Goal: Check status: Check status

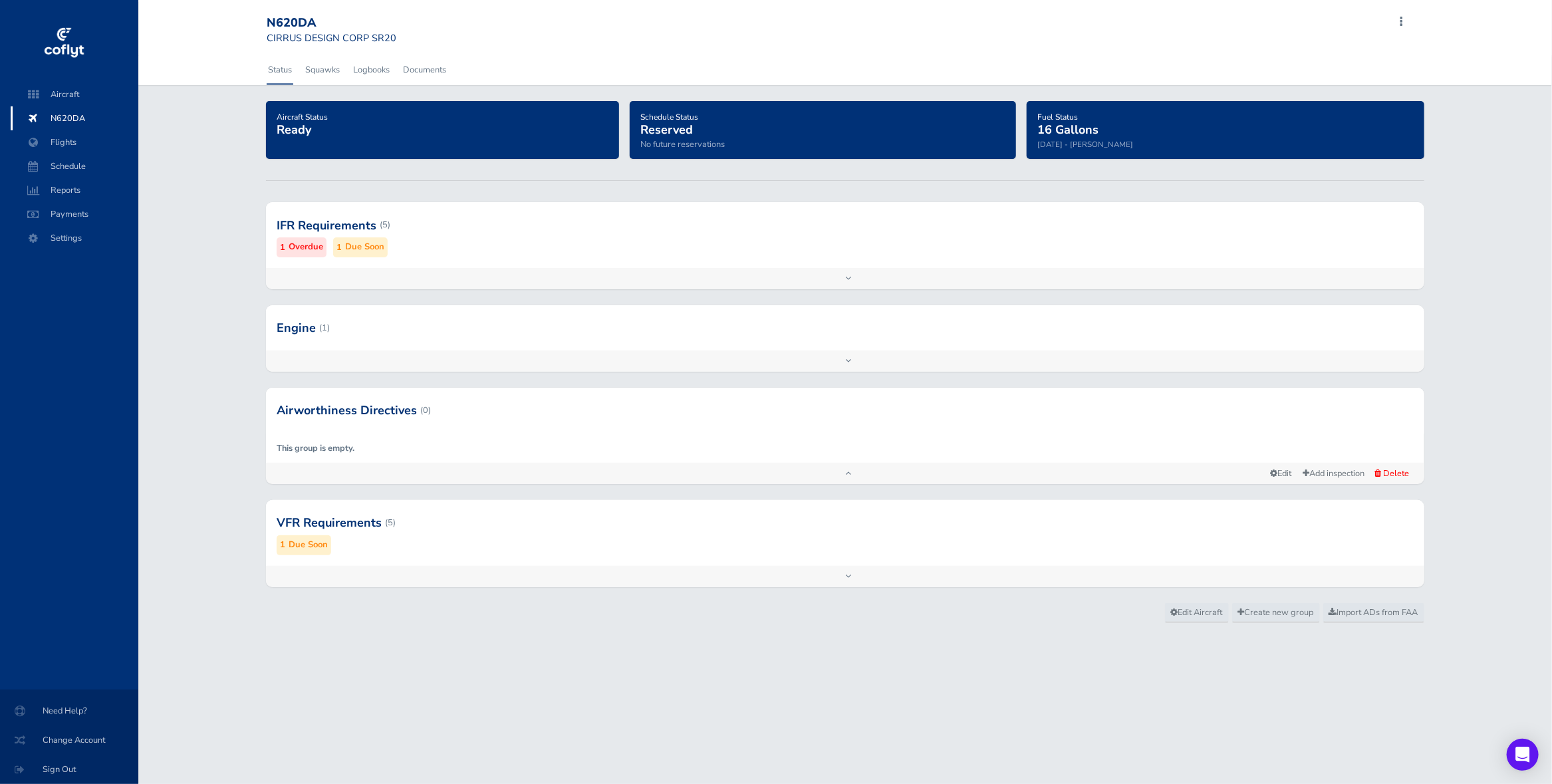
click at [476, 252] on div at bounding box center [846, 225] width 1159 height 65
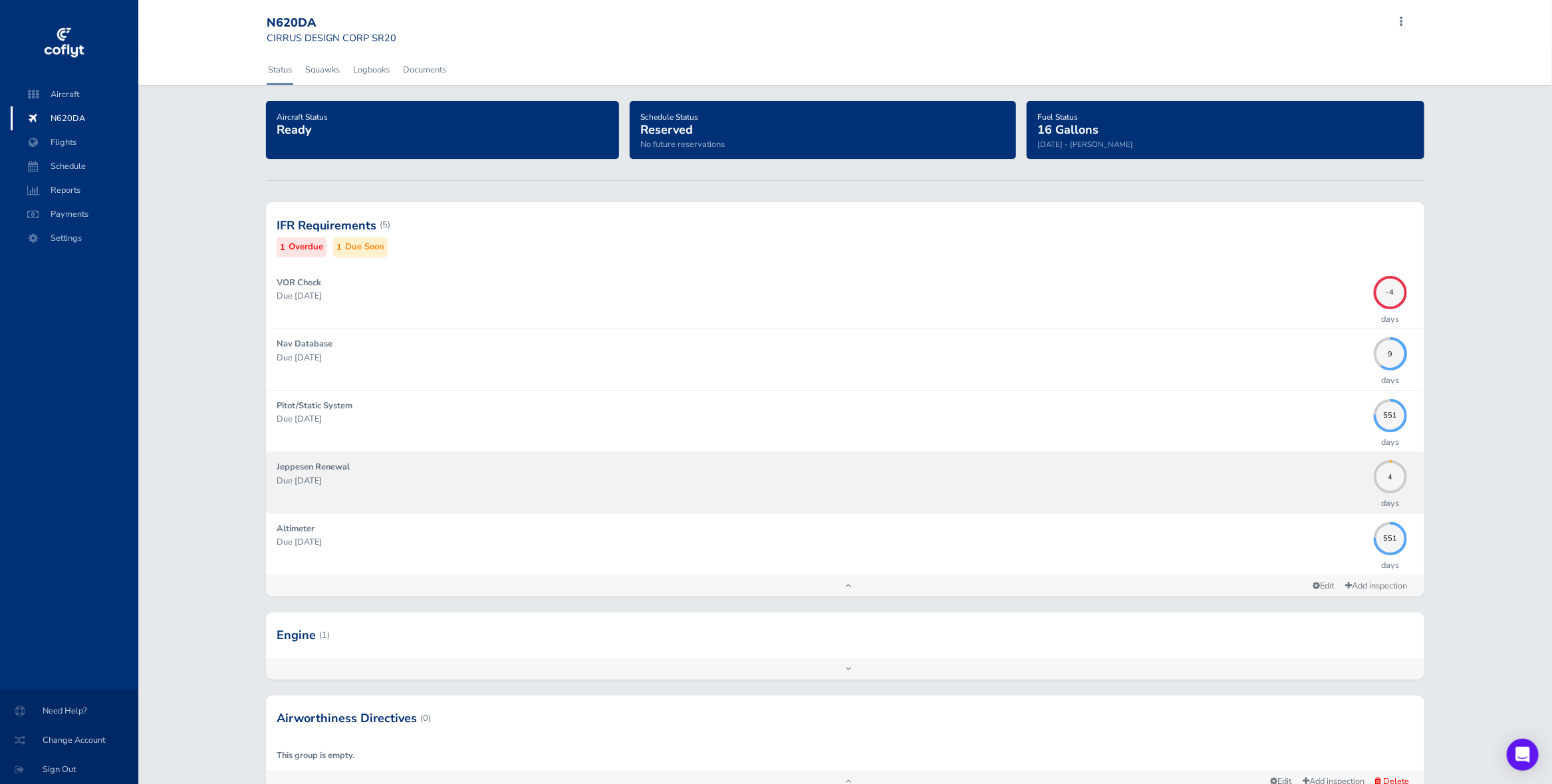
scroll to position [190, 0]
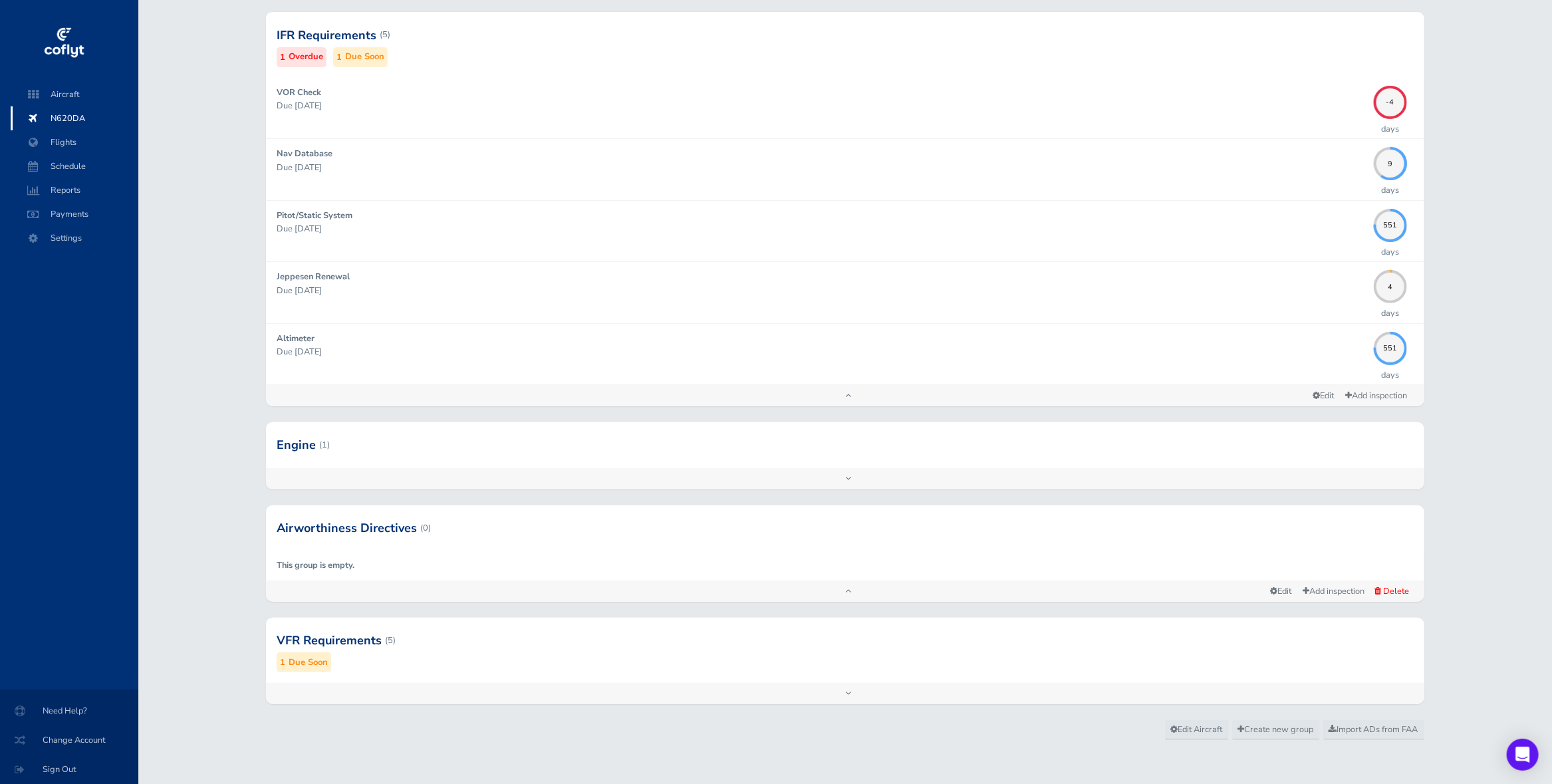
click at [463, 462] on div at bounding box center [846, 444] width 1159 height 46
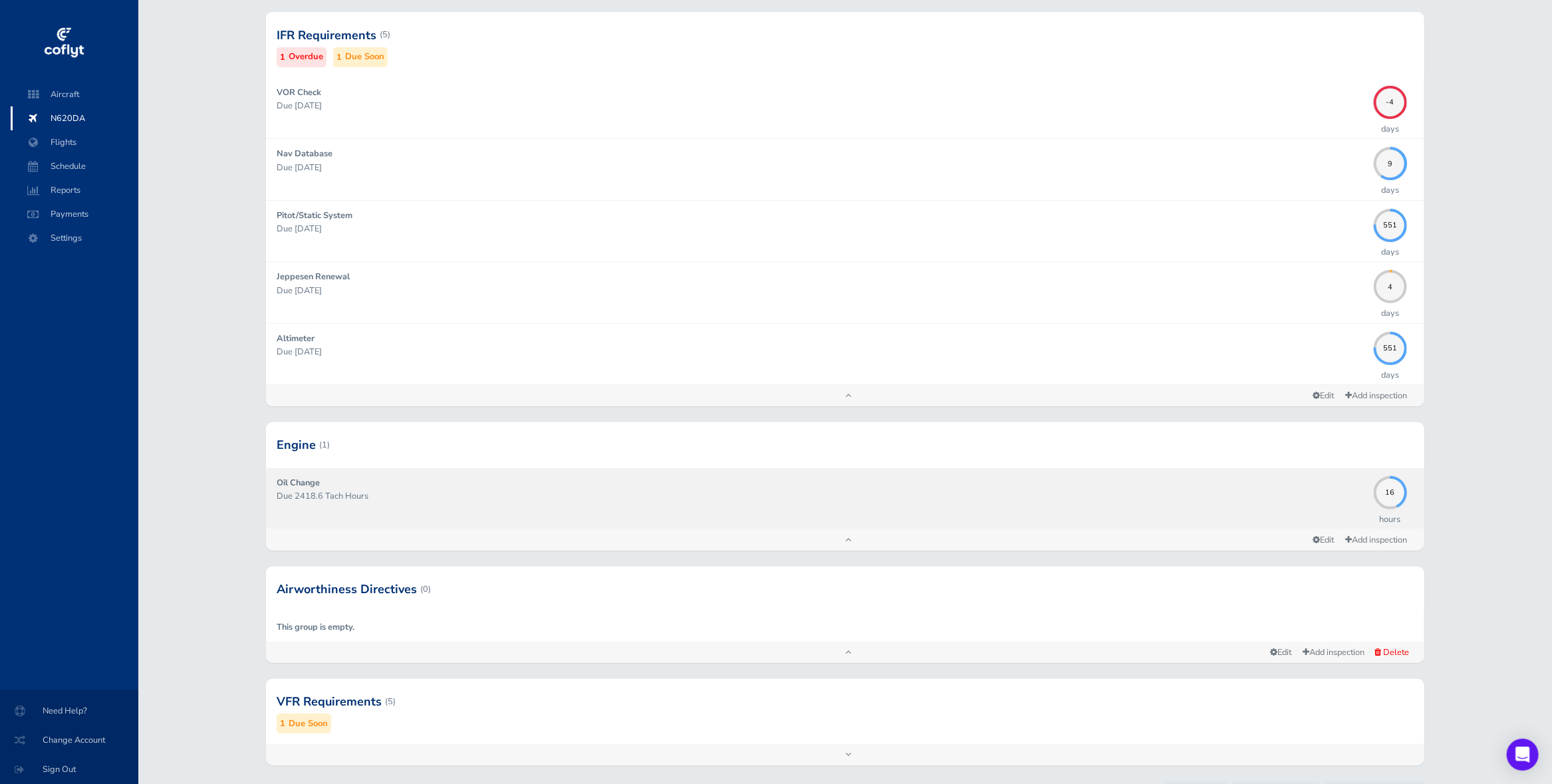
click at [1089, 516] on div "Oil Change Due 2418.6 Tach Hours" at bounding box center [821, 498] width 1090 height 45
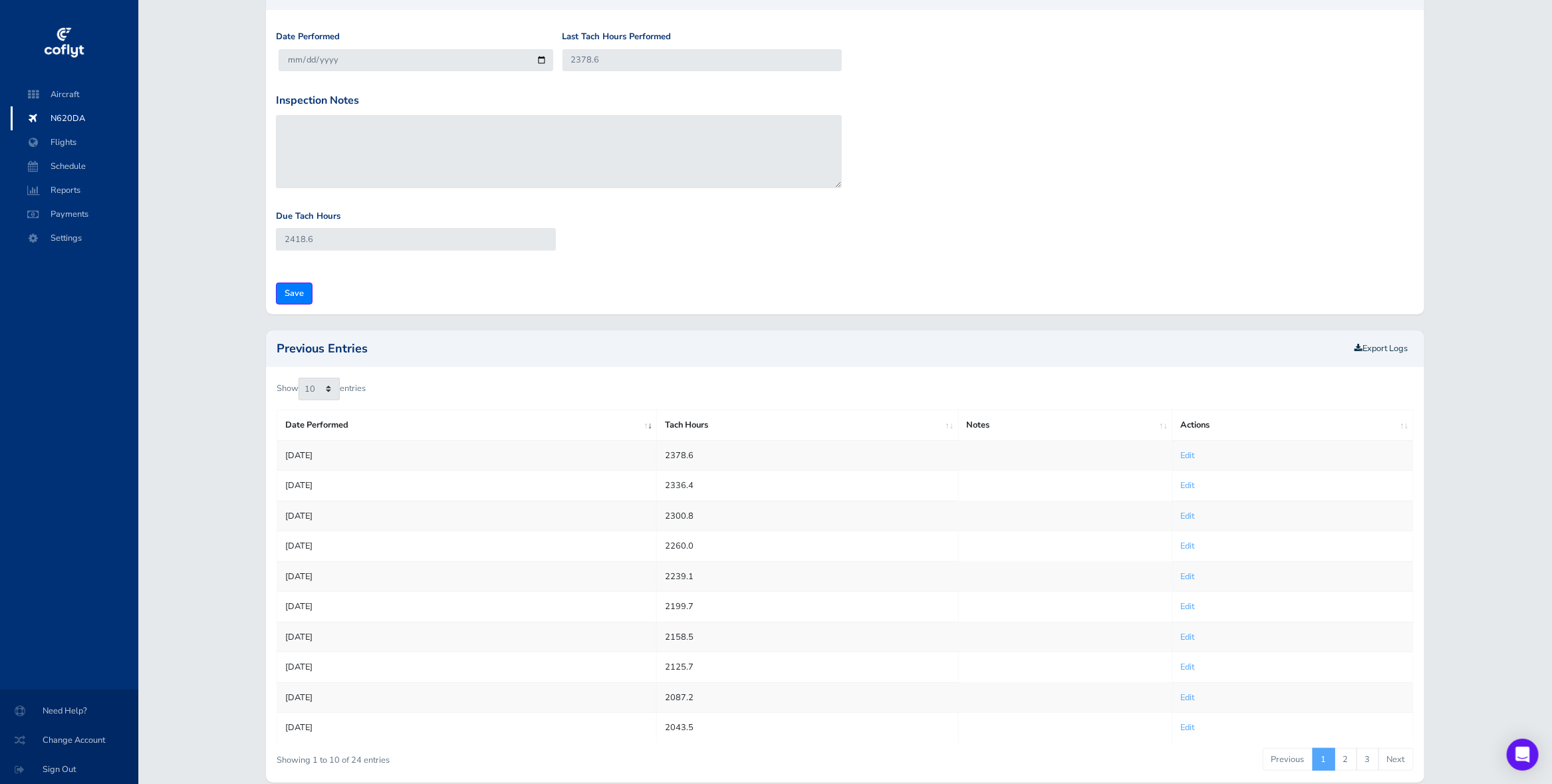
scroll to position [190, 0]
click at [406, 85] on div "Date Performed 2025-08-26 Last Tach Hours Performed 2378.6" at bounding box center [845, 60] width 1145 height 62
drag, startPoint x: 339, startPoint y: 452, endPoint x: 280, endPoint y: 451, distance: 59.0
click at [280, 451] on td "Jun 23, 2025" at bounding box center [466, 454] width 379 height 30
copy td "Jun 23, 2025"
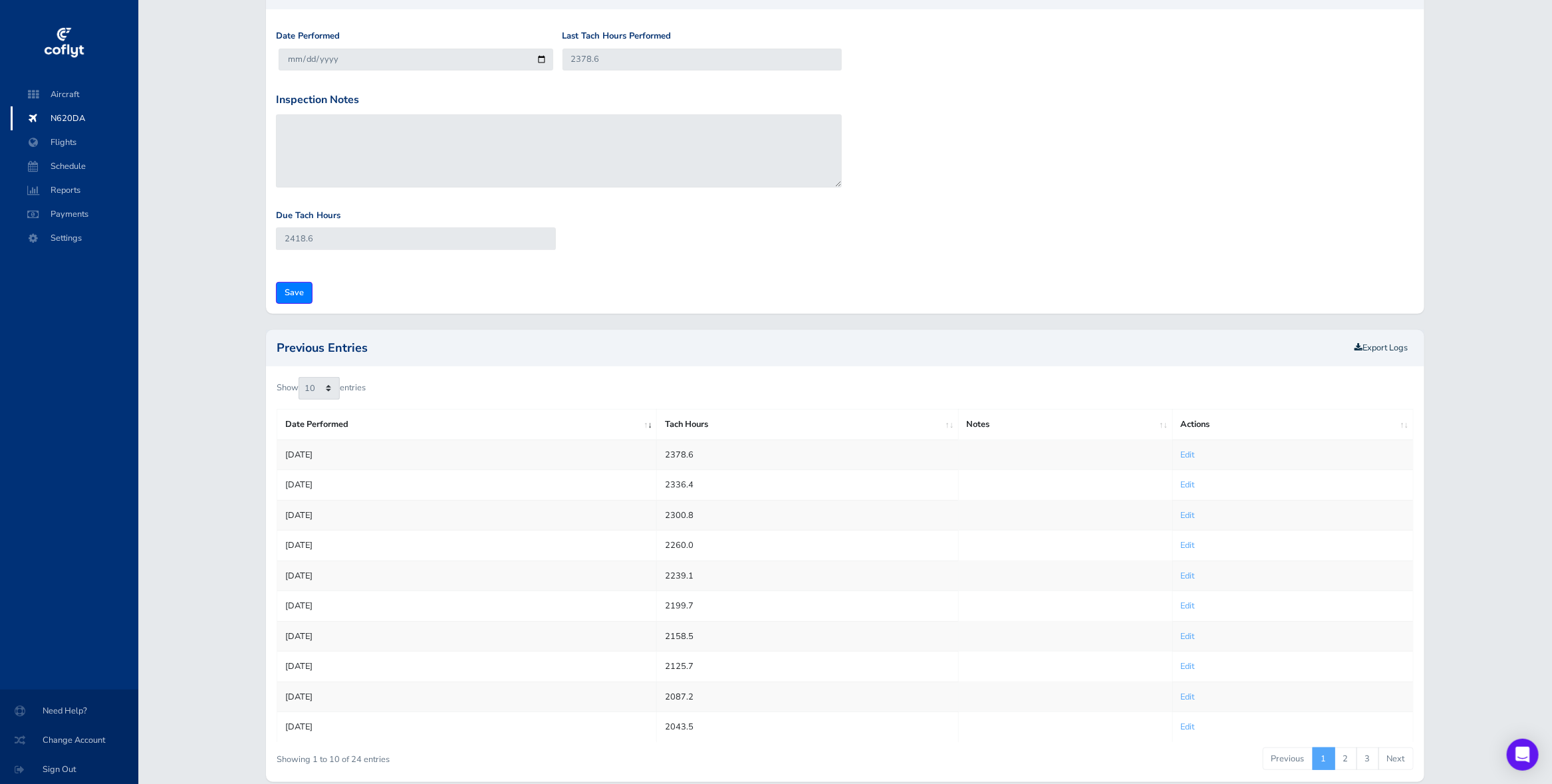
scroll to position [0, 0]
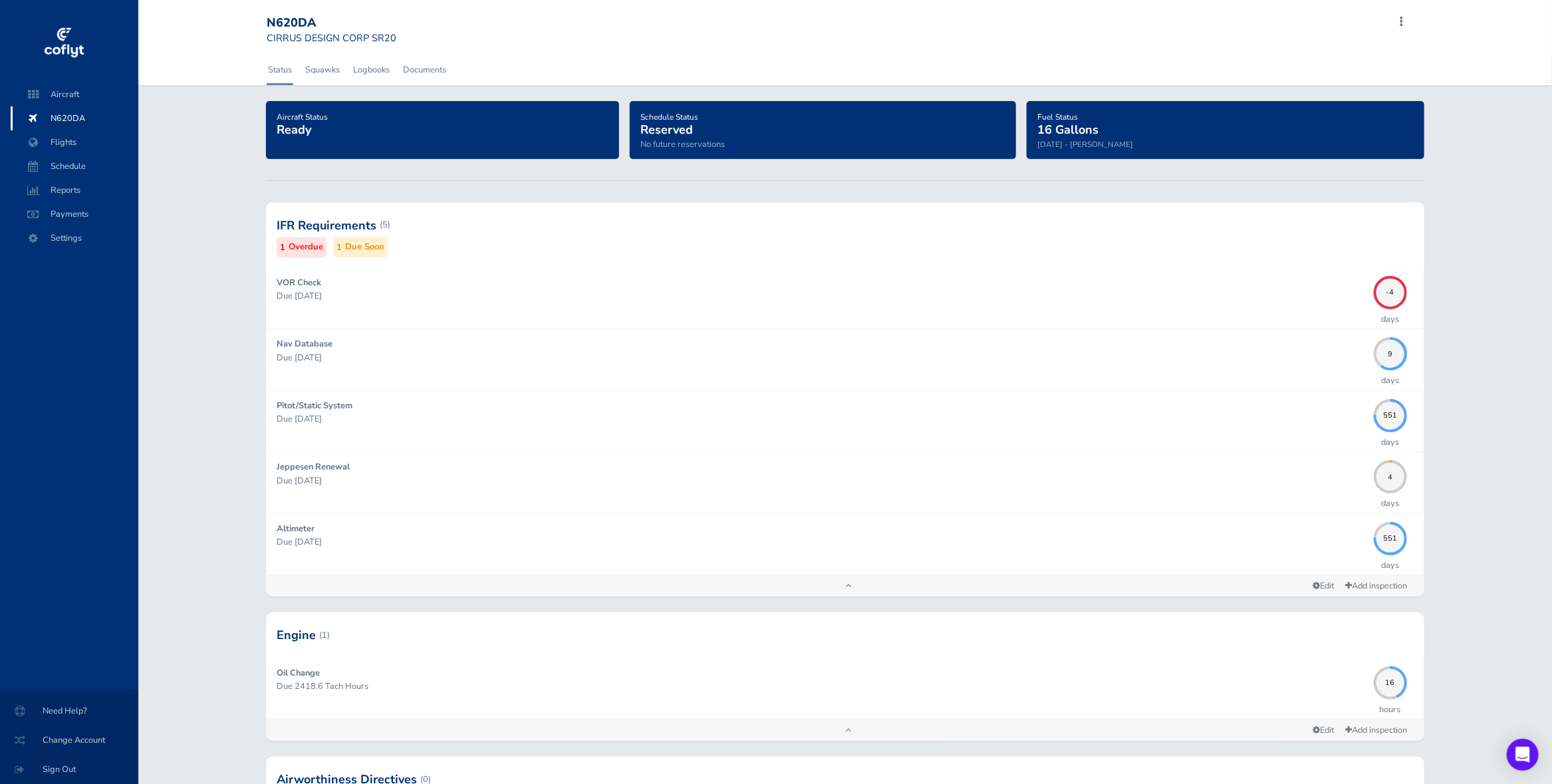
scroll to position [190, 0]
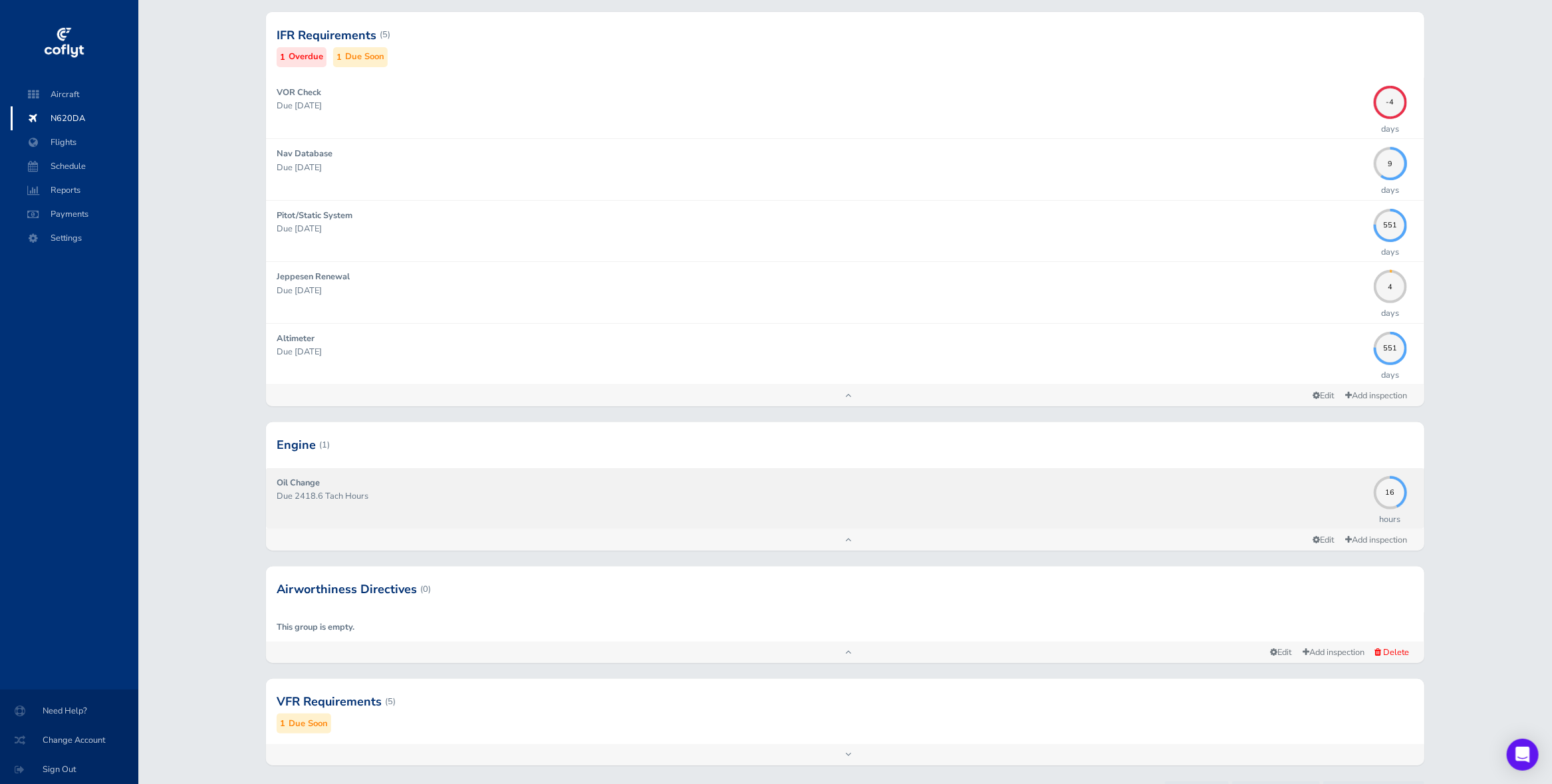
click at [558, 499] on p "Due 2418.6 Tach Hours" at bounding box center [821, 495] width 1090 height 13
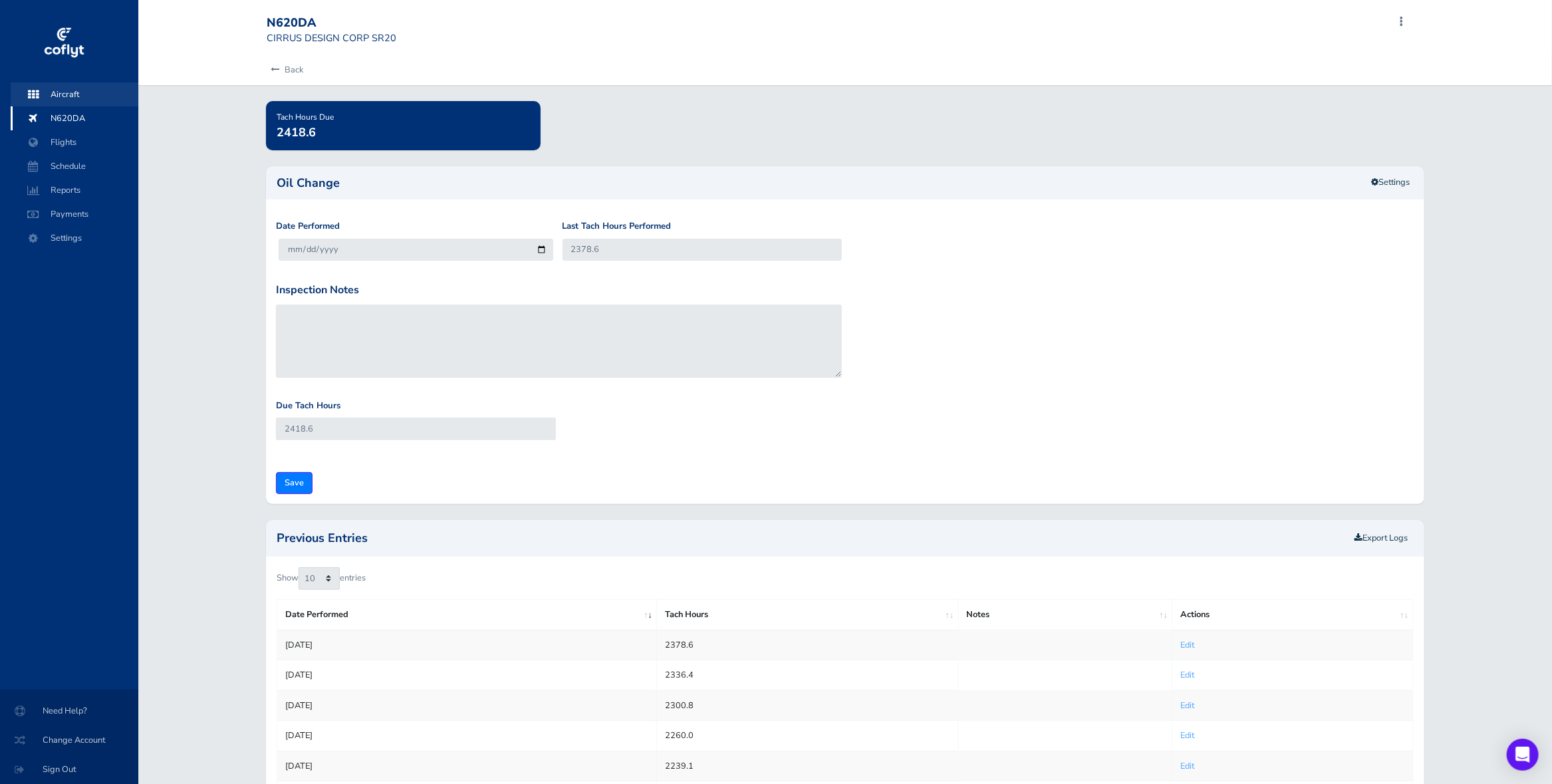
click at [84, 96] on span "Aircraft" at bounding box center [74, 94] width 101 height 24
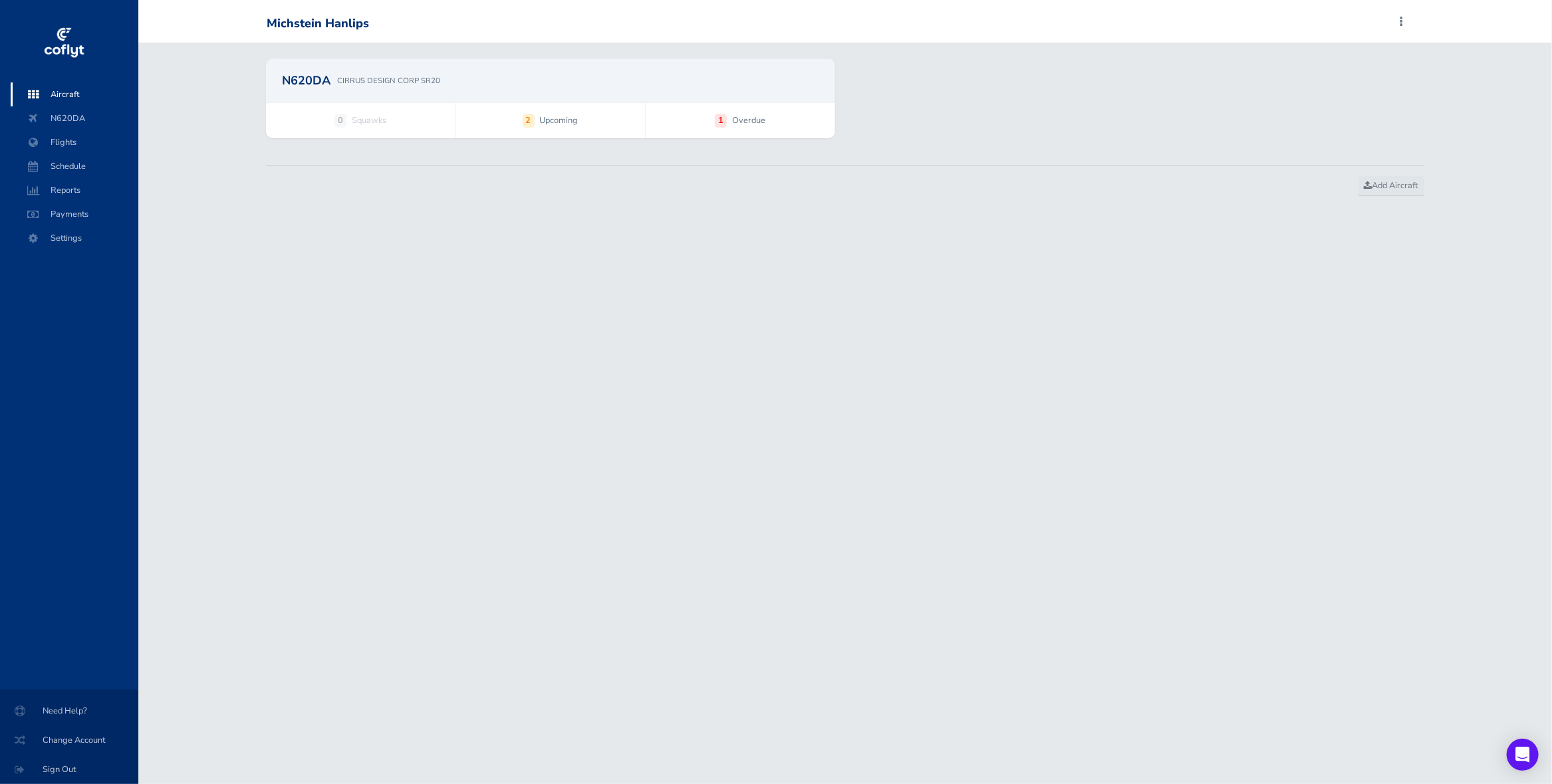
click at [325, 106] on span "0 Squawks" at bounding box center [361, 120] width 189 height 35
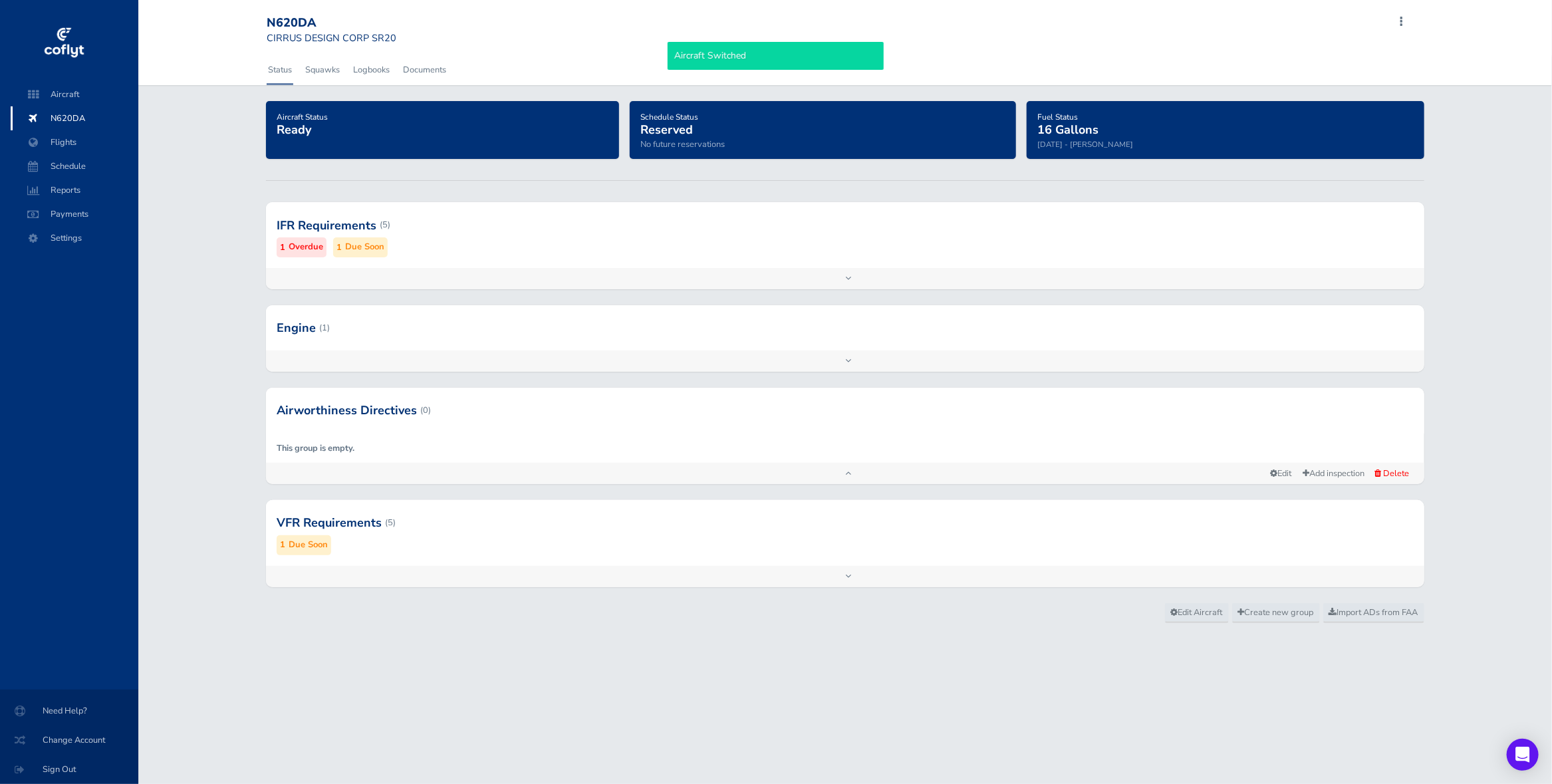
click at [419, 252] on div at bounding box center [846, 225] width 1159 height 65
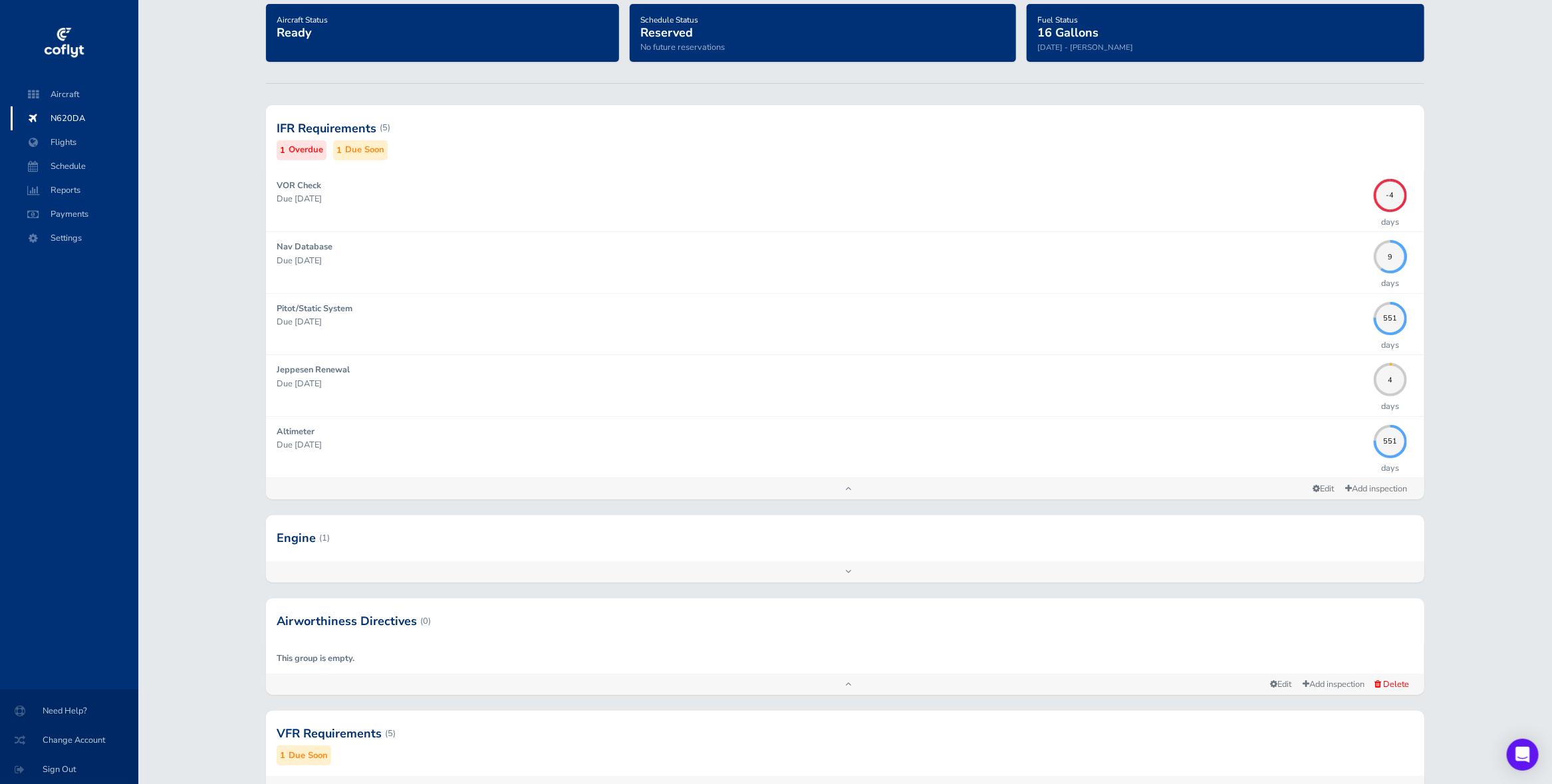
scroll to position [190, 0]
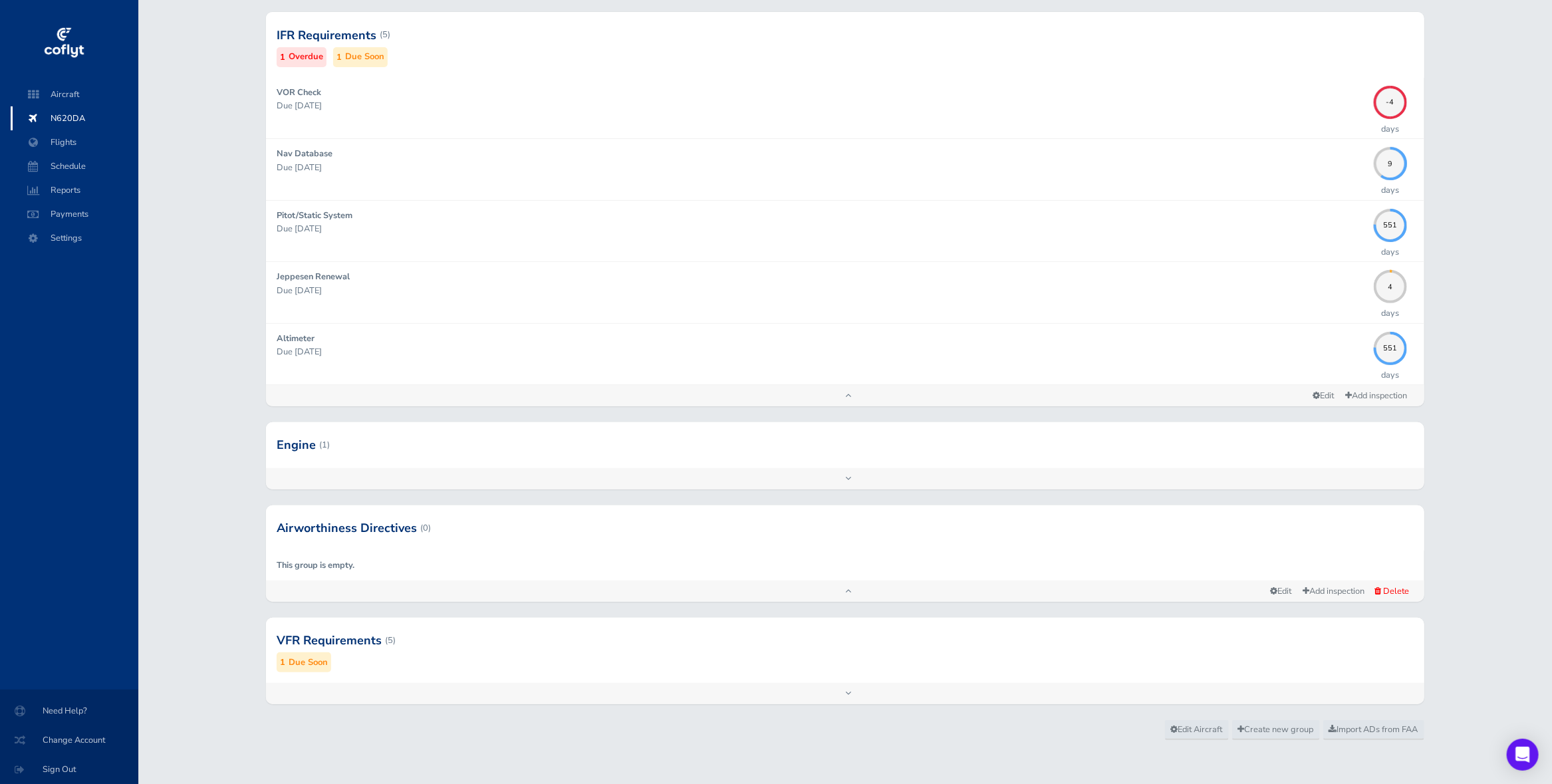
click at [531, 430] on div at bounding box center [846, 444] width 1159 height 46
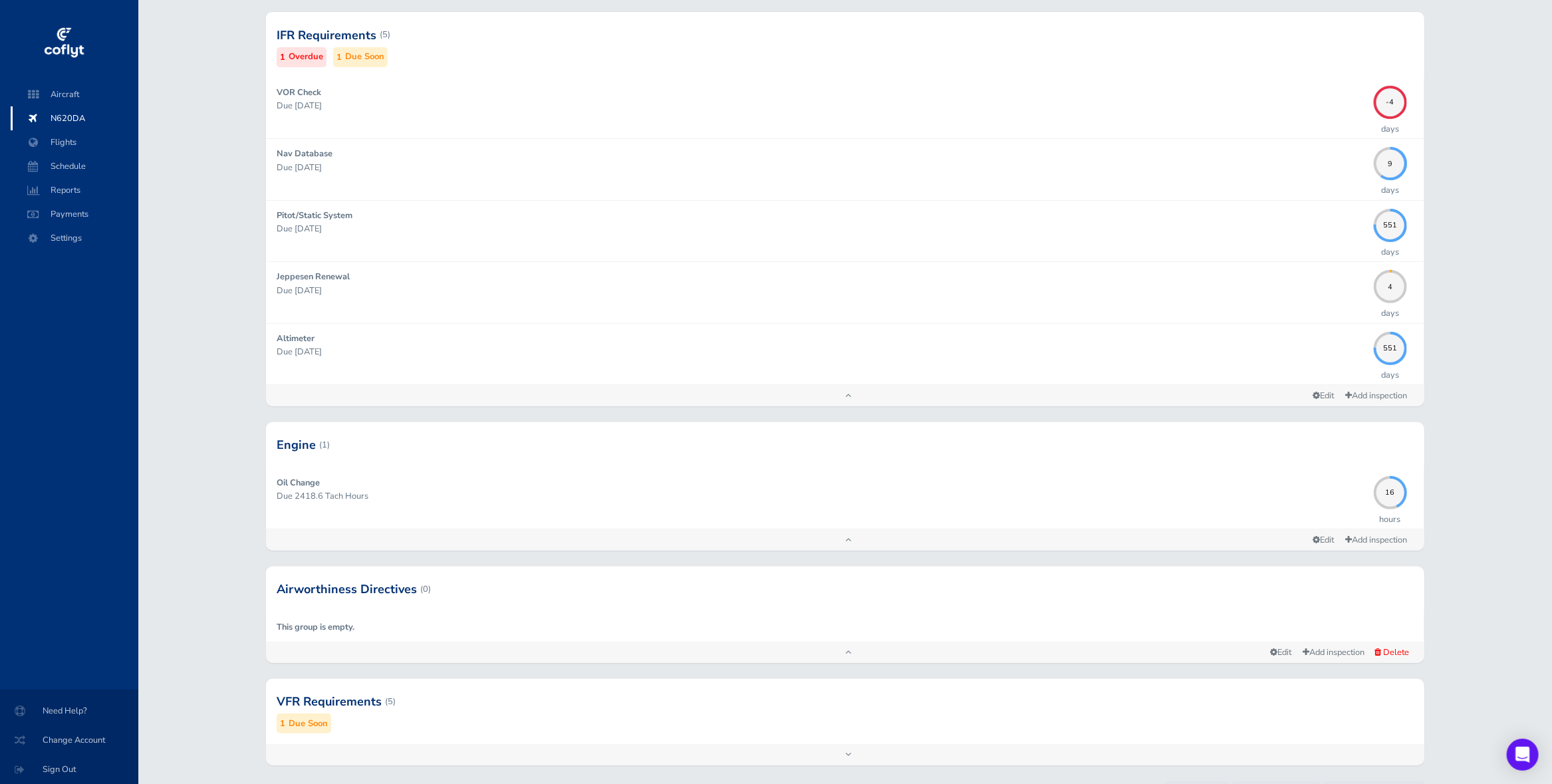
click at [517, 703] on div at bounding box center [846, 702] width 1159 height 65
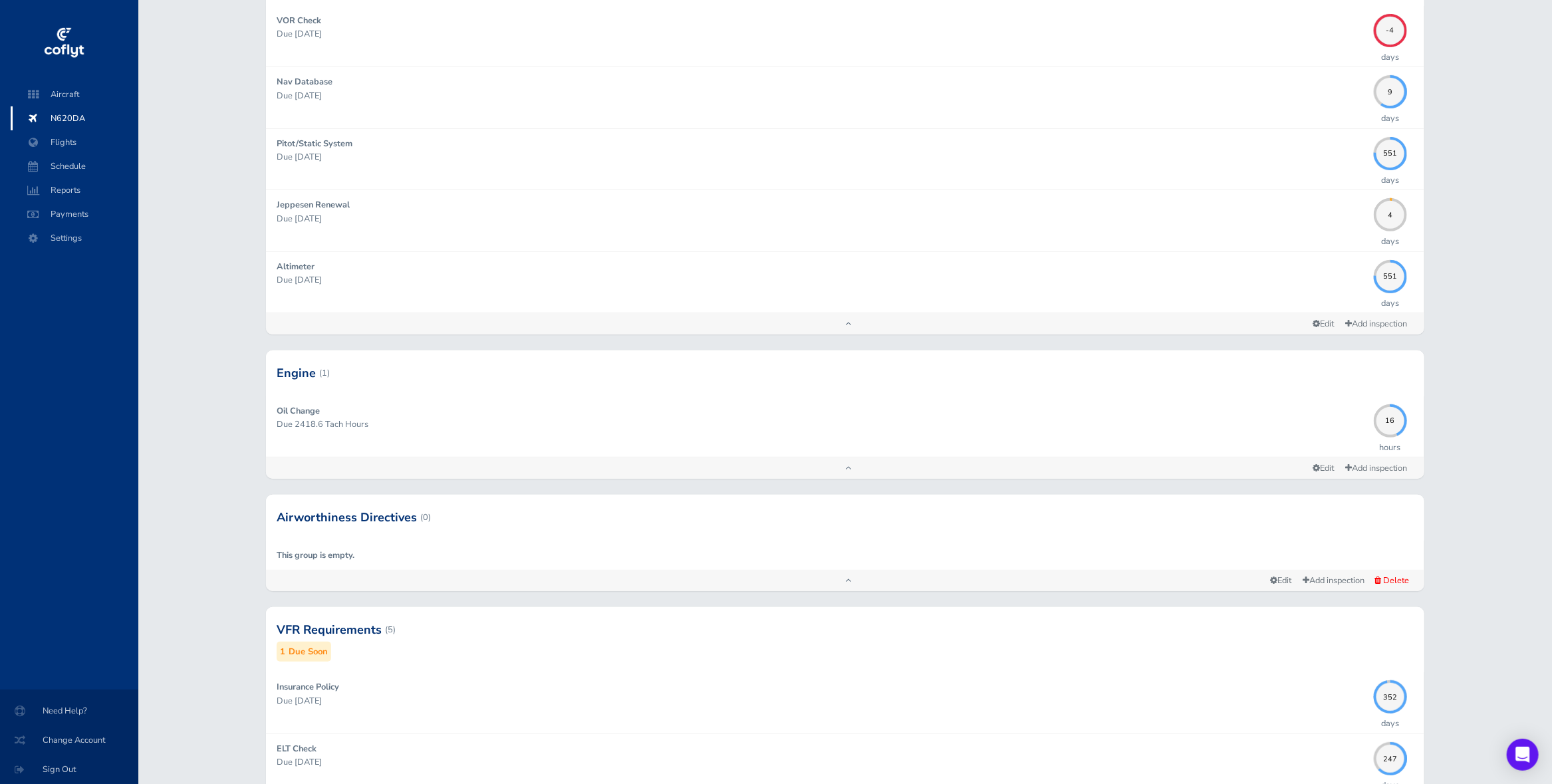
scroll to position [0, 0]
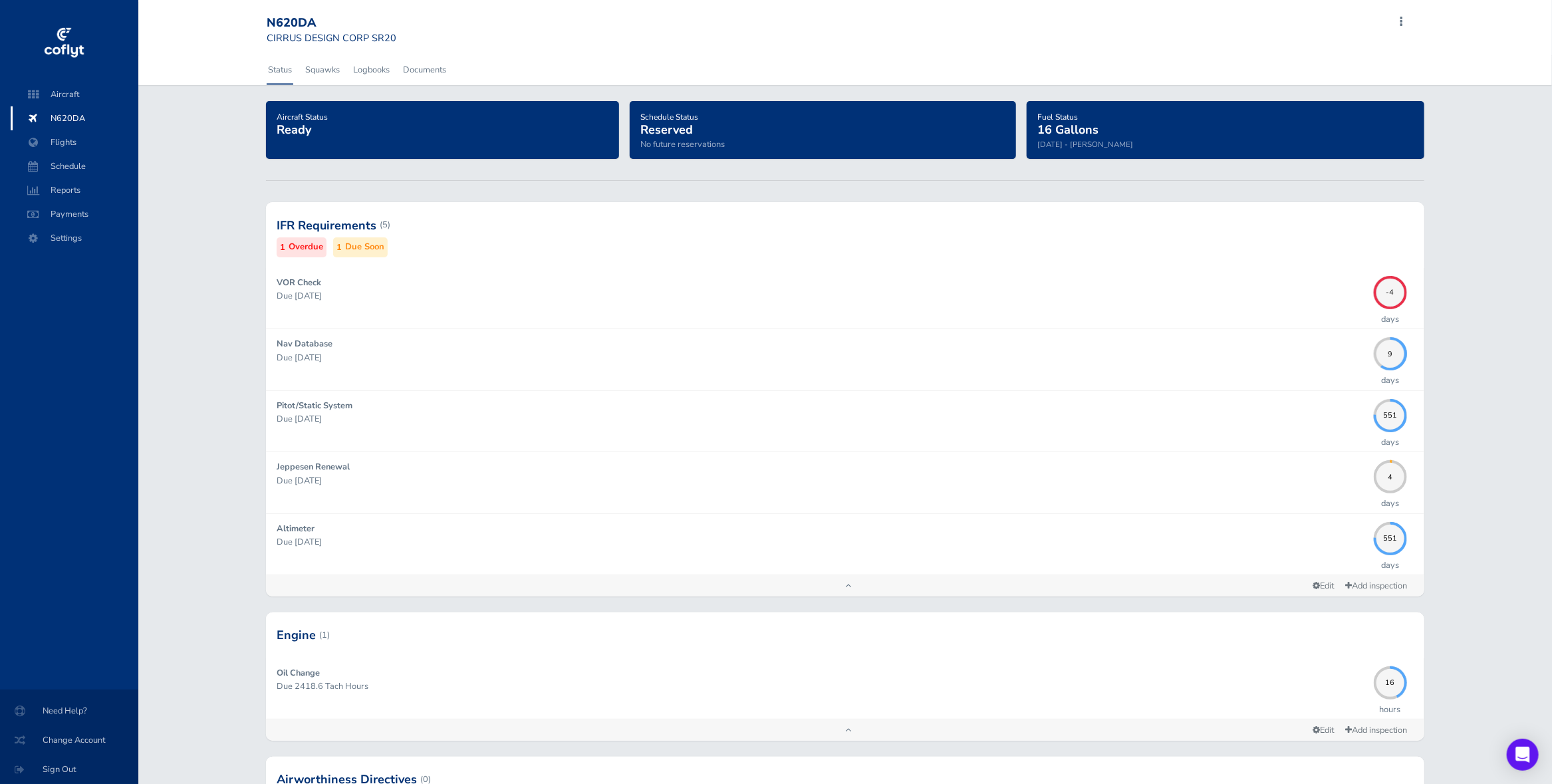
click at [520, 245] on div at bounding box center [846, 225] width 1159 height 65
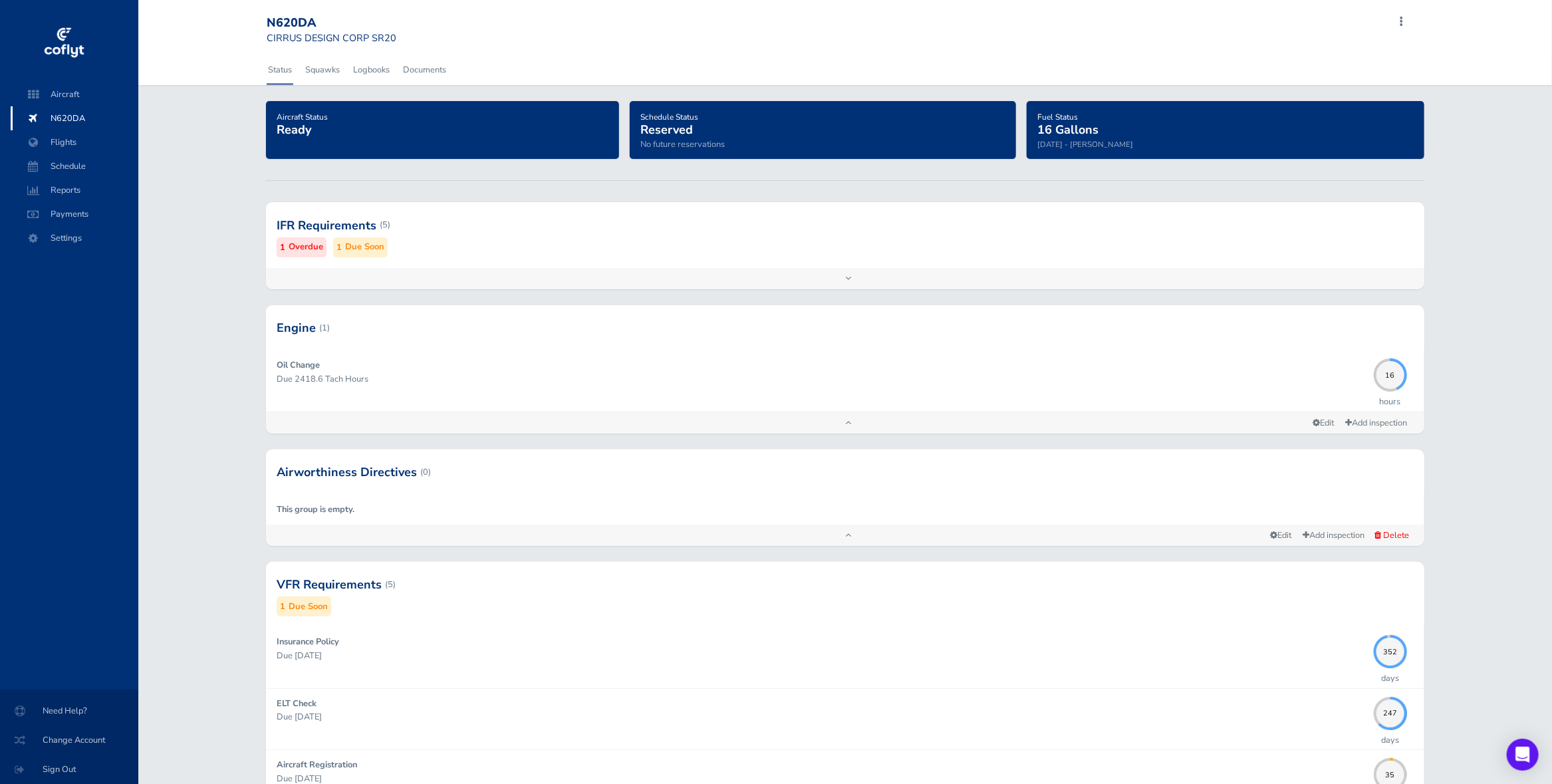
click at [464, 250] on div at bounding box center [846, 225] width 1159 height 65
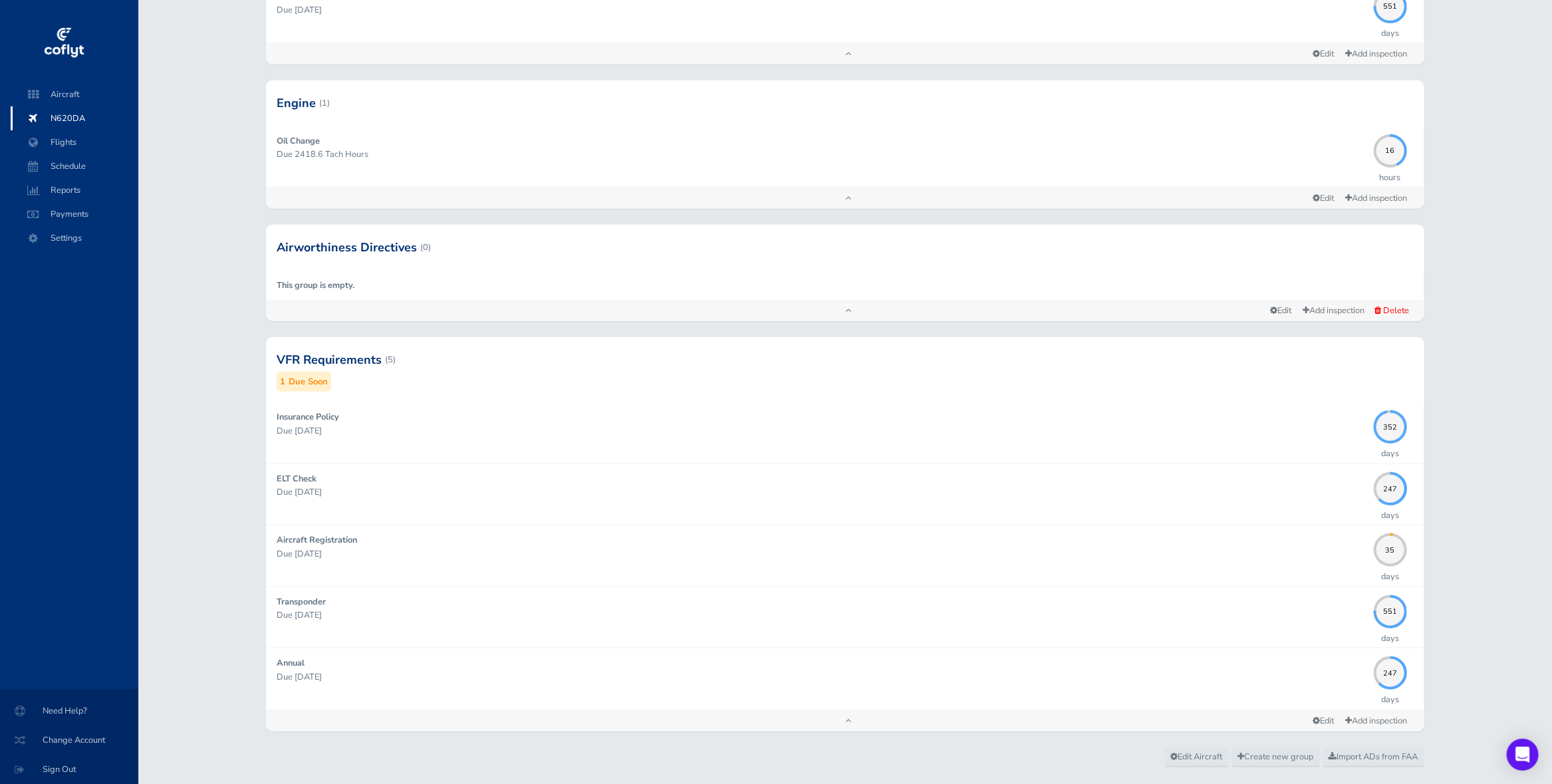
scroll to position [545, 0]
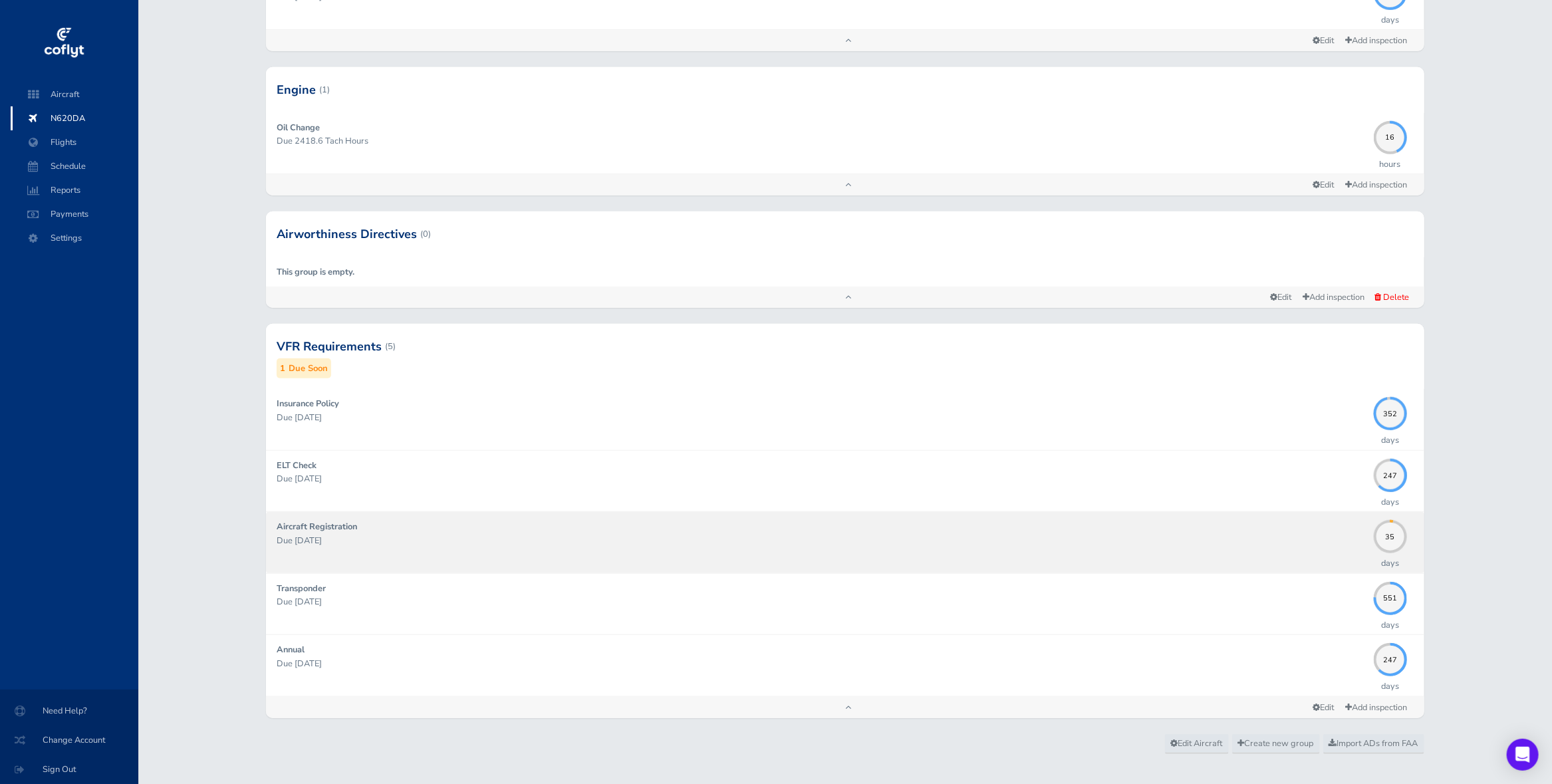
click at [560, 541] on p "Due [DATE]" at bounding box center [821, 539] width 1090 height 13
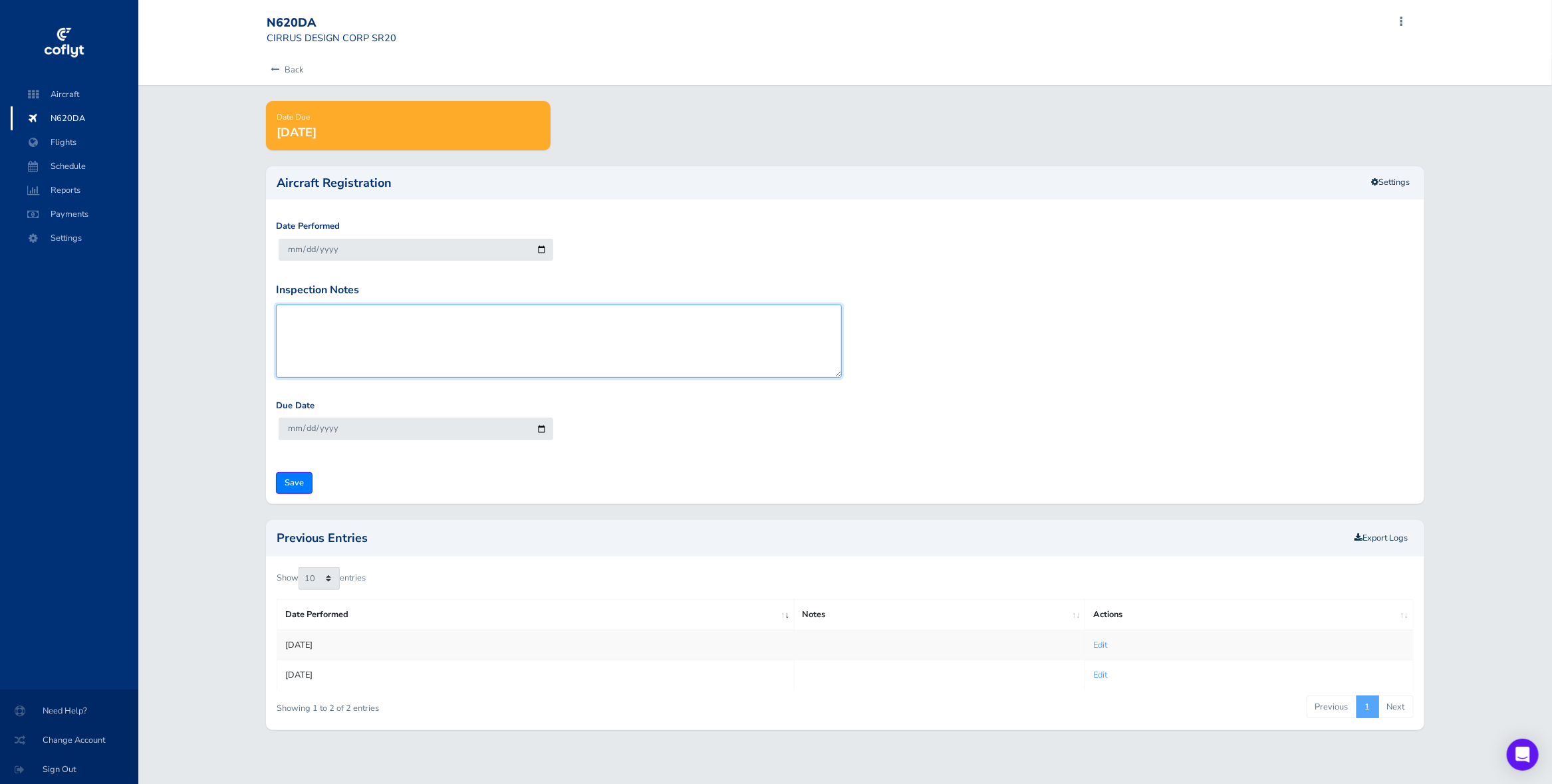
click at [811, 320] on textarea "Inspection Notes" at bounding box center [559, 342] width 566 height 73
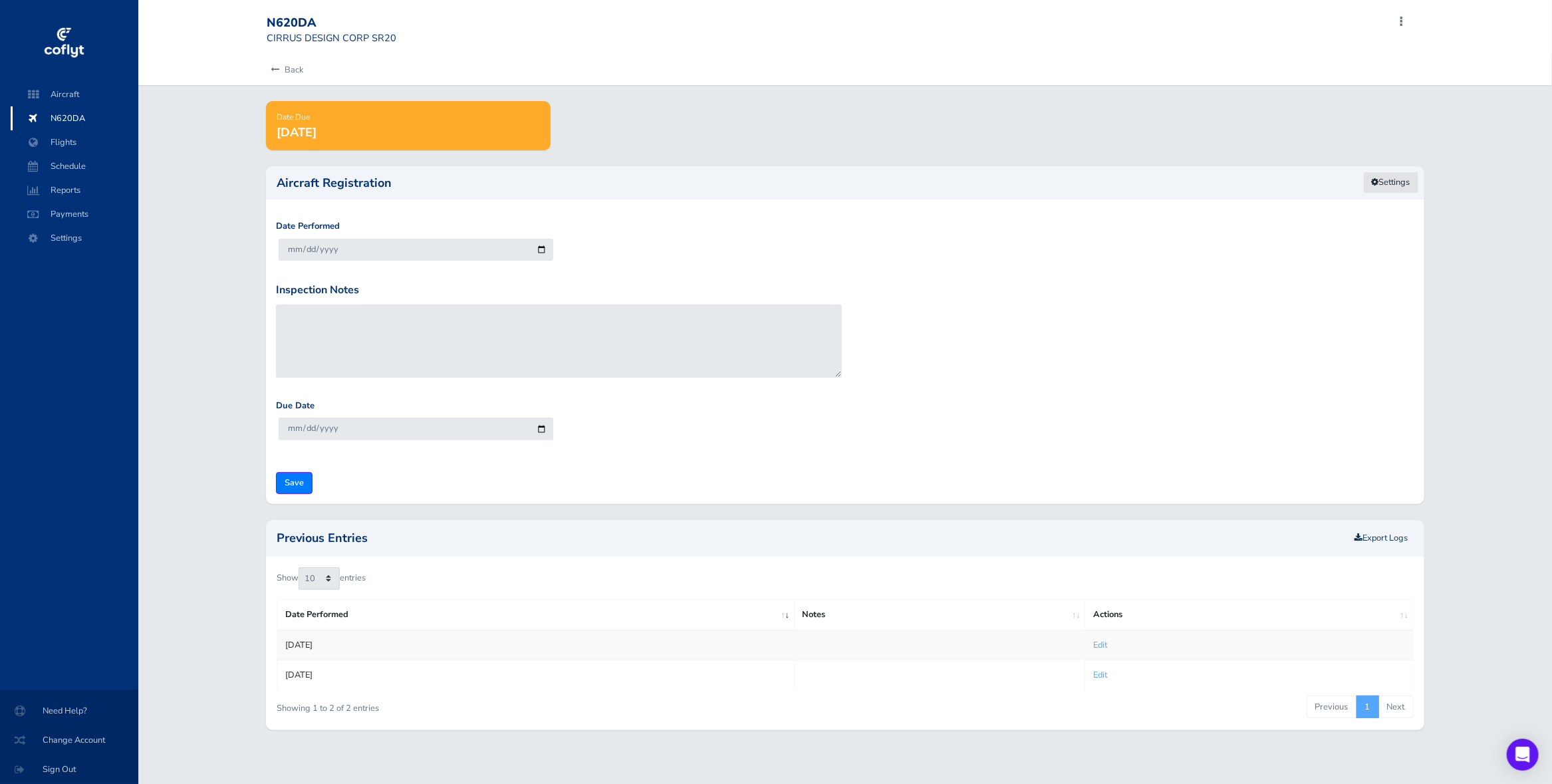
click at [1380, 179] on link "Settings" at bounding box center [1392, 182] width 55 height 22
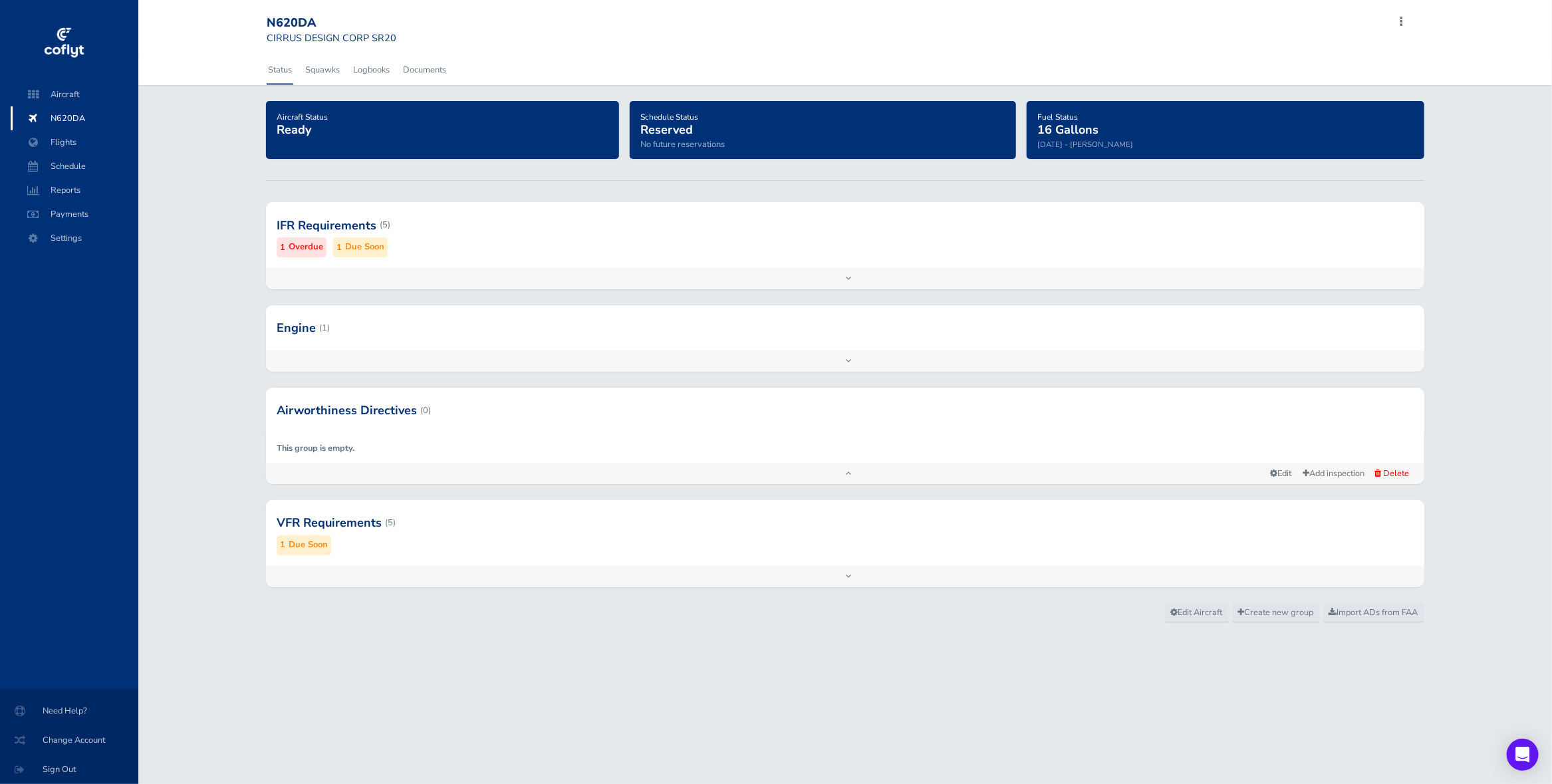
click at [620, 541] on div at bounding box center [846, 523] width 1159 height 65
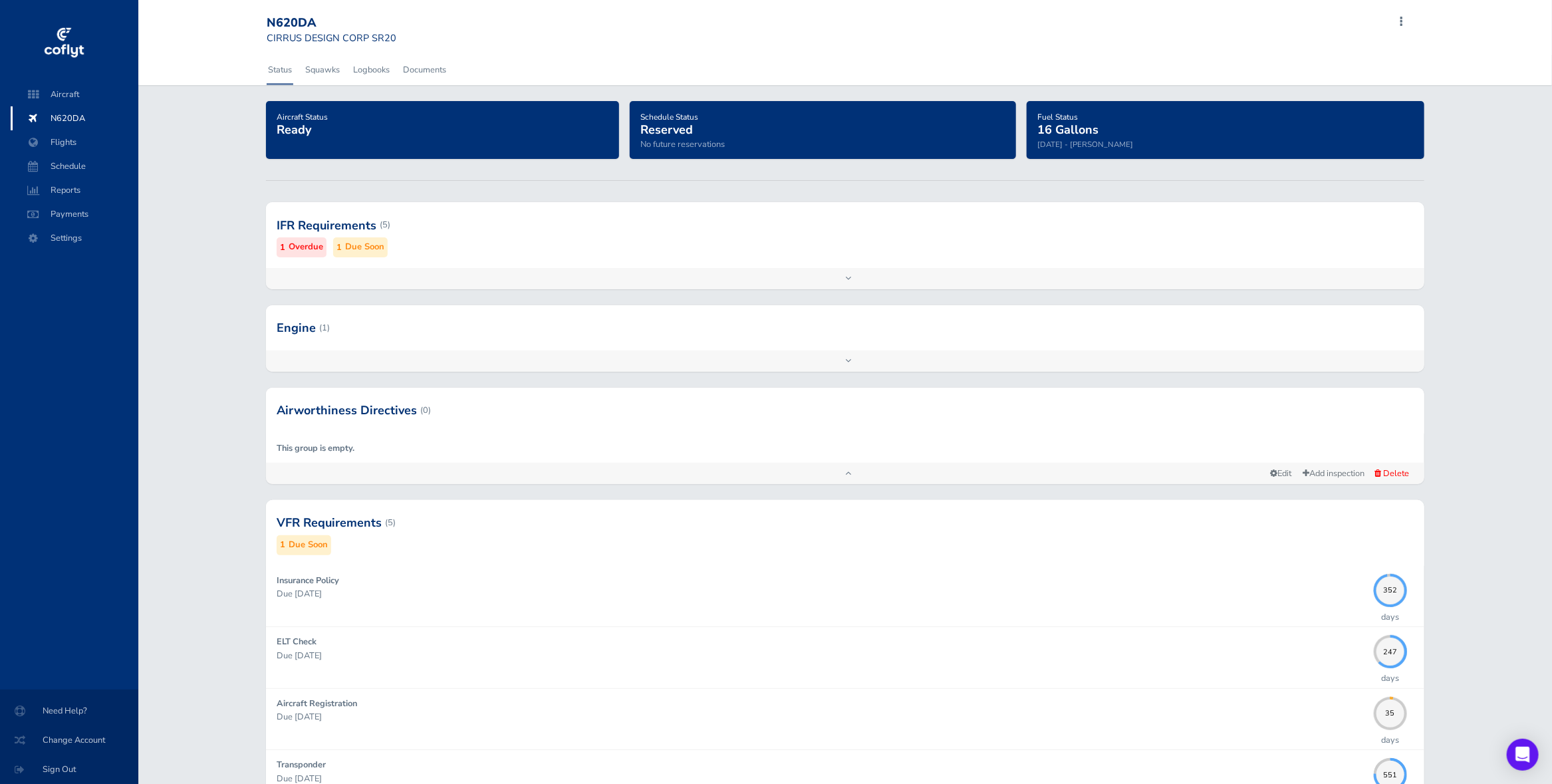
scroll to position [190, 0]
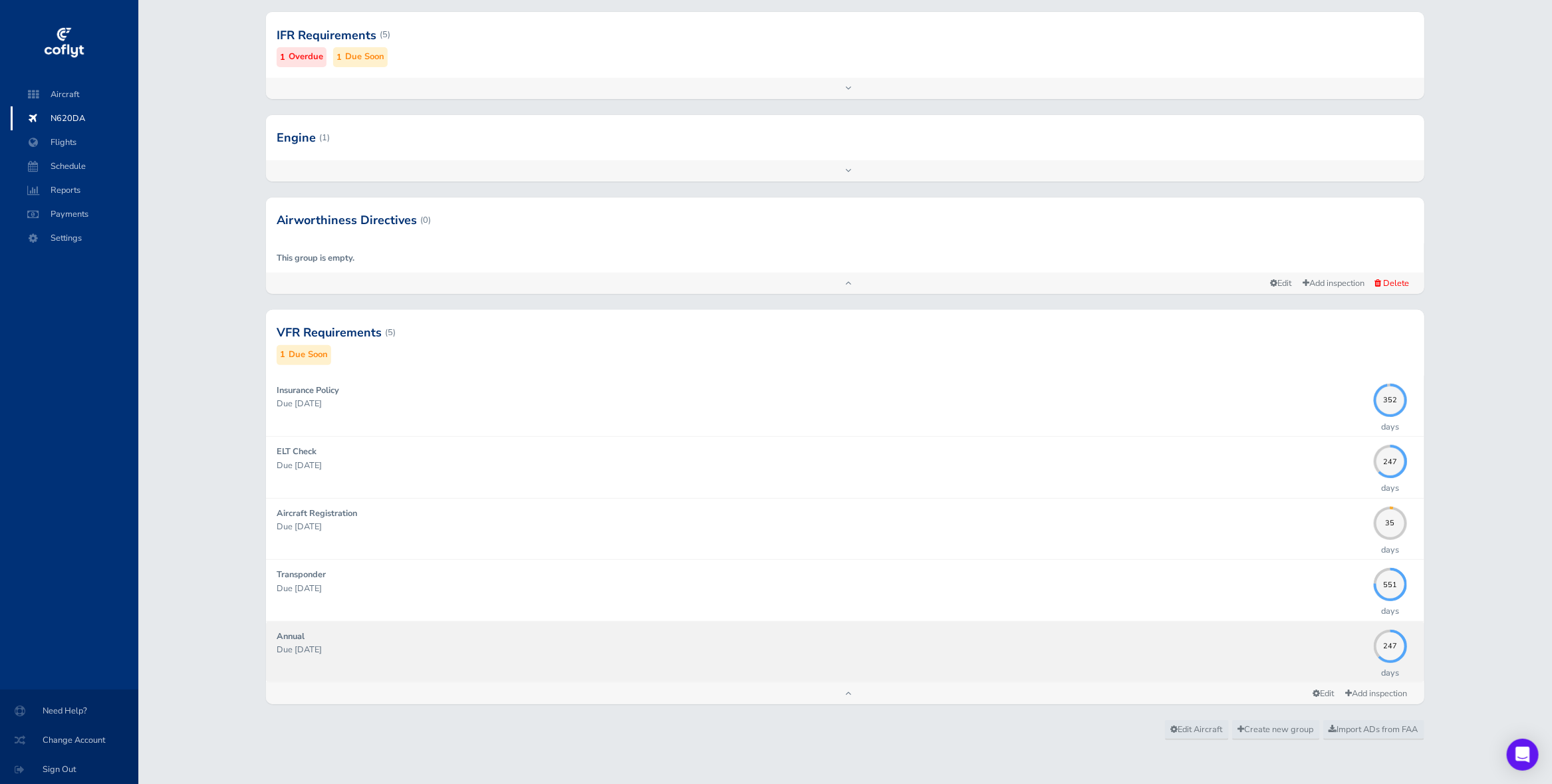
click at [669, 648] on p "Due [DATE]" at bounding box center [821, 648] width 1090 height 13
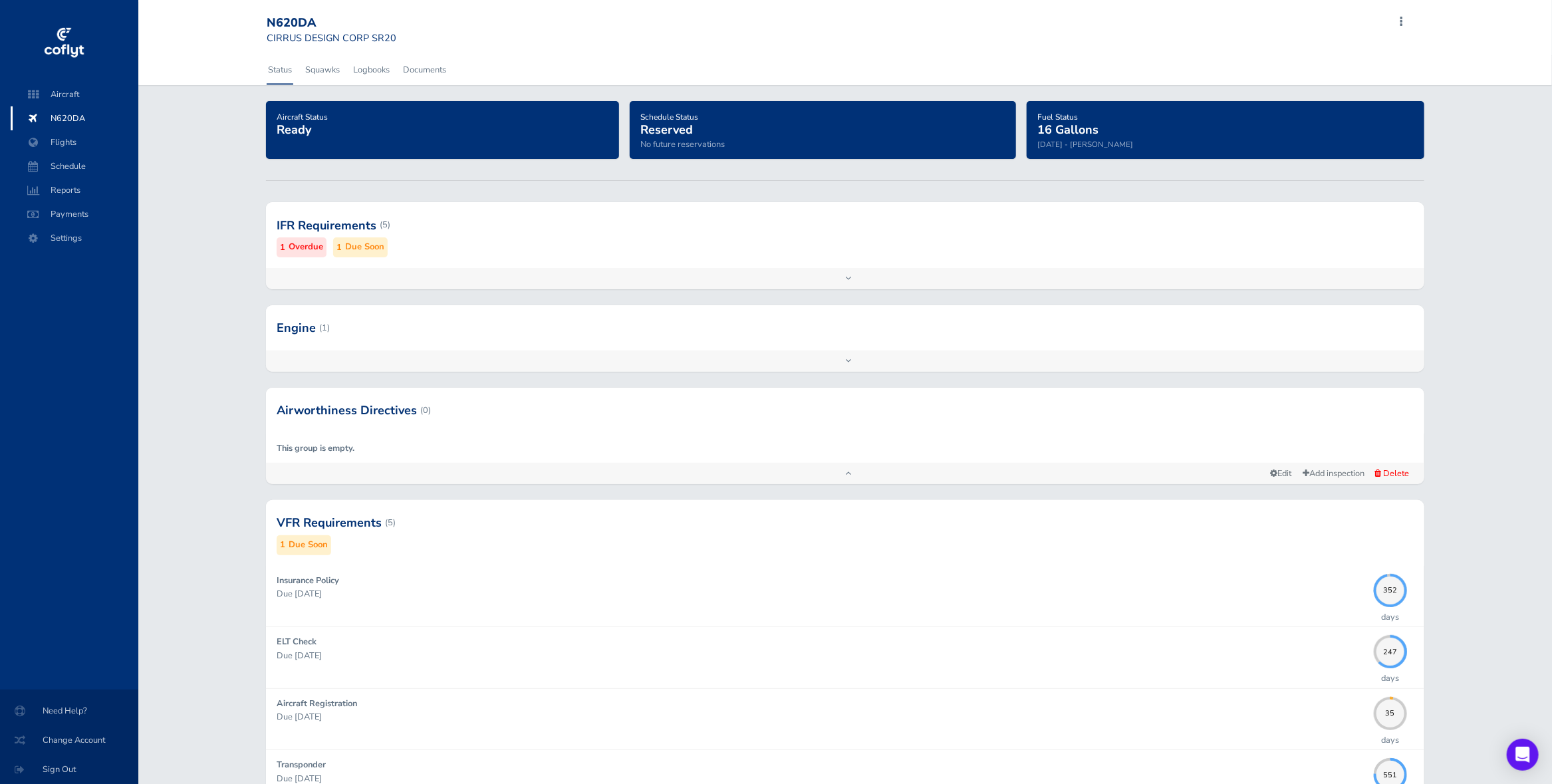
scroll to position [190, 0]
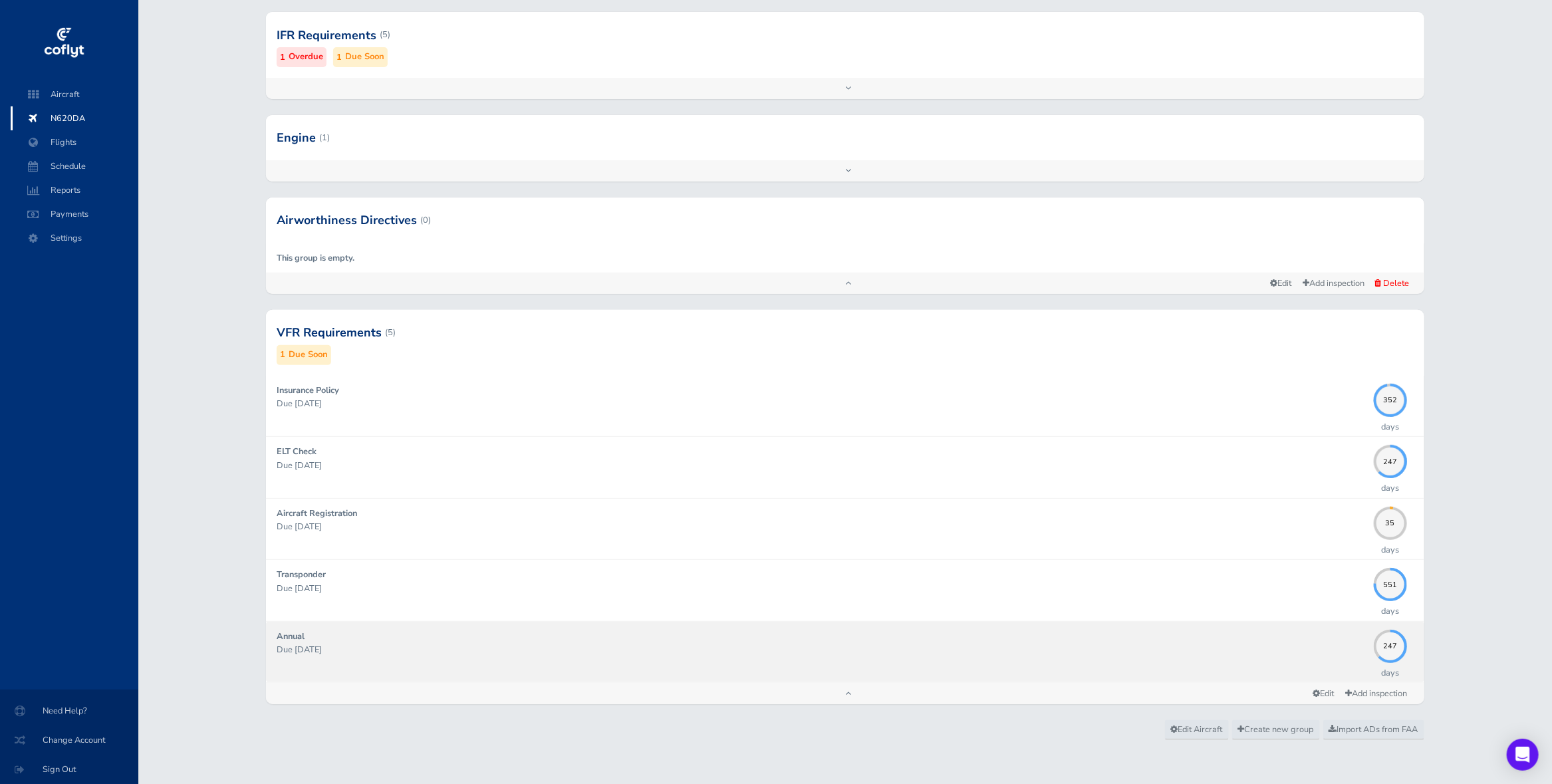
click at [586, 647] on p "Due [DATE]" at bounding box center [821, 648] width 1090 height 13
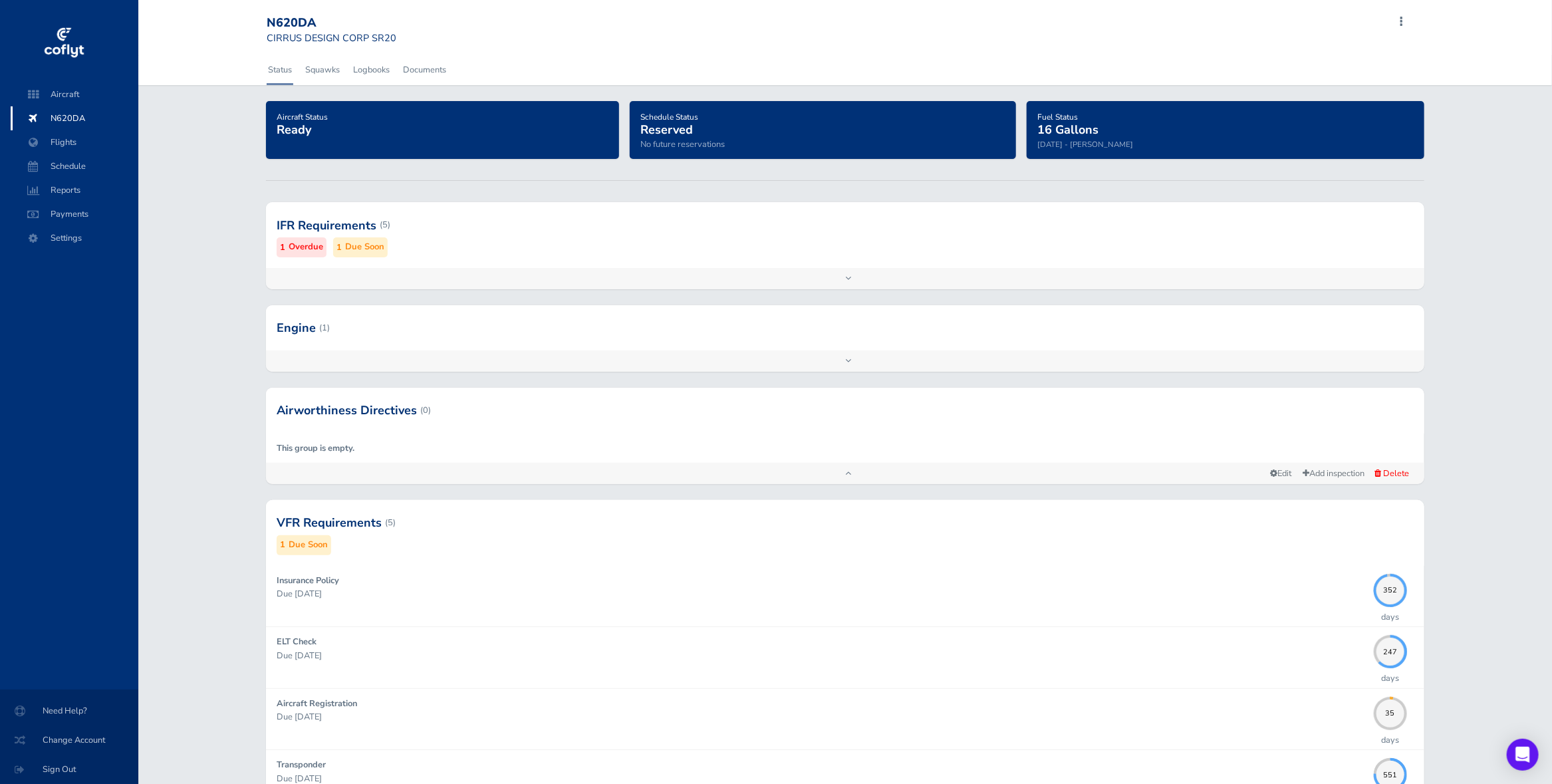
scroll to position [190, 0]
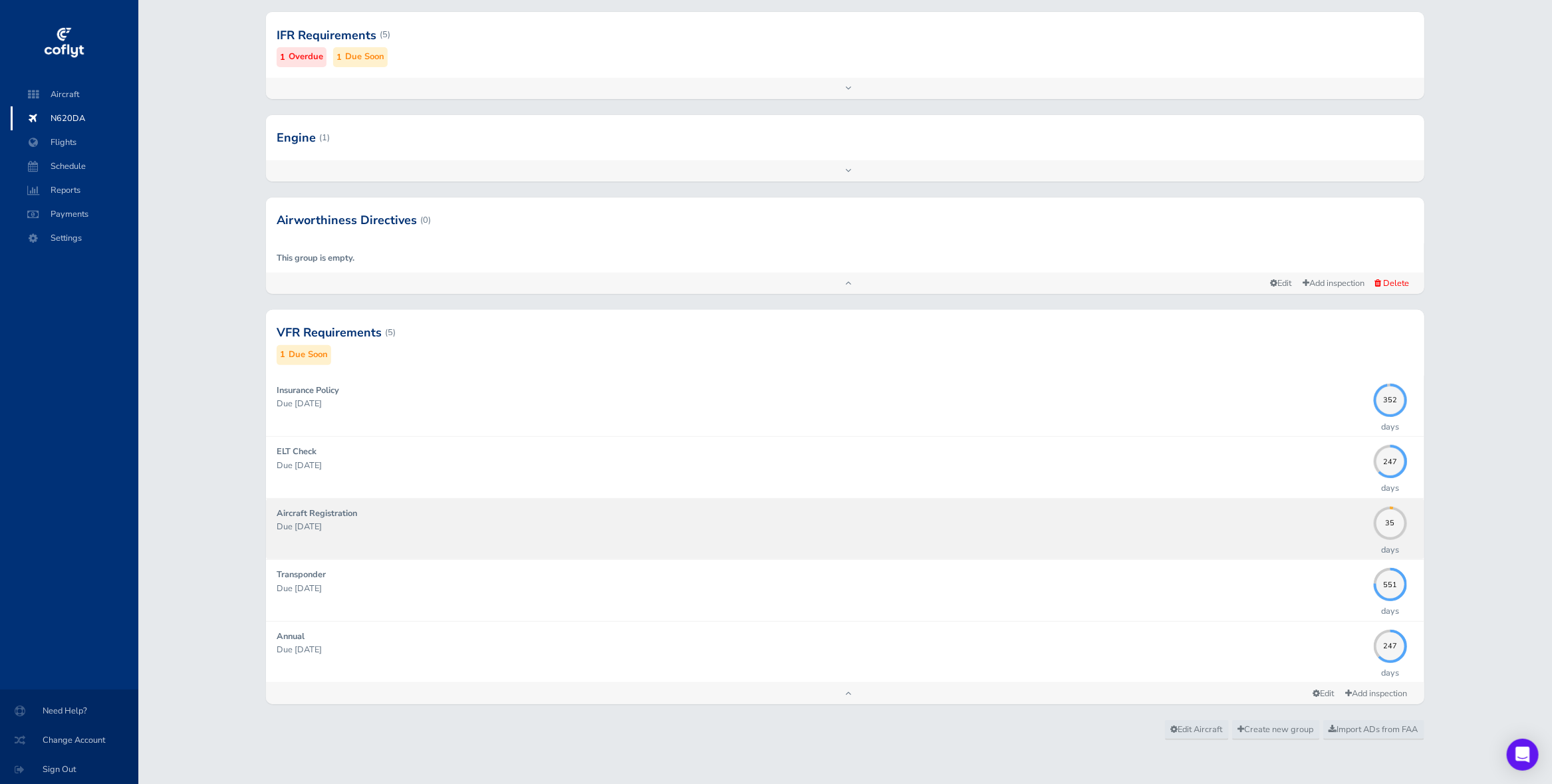
click at [548, 501] on link "Aircraft Registration Due [DATE] 35 days" at bounding box center [846, 529] width 1159 height 60
